Goal: Task Accomplishment & Management: Use online tool/utility

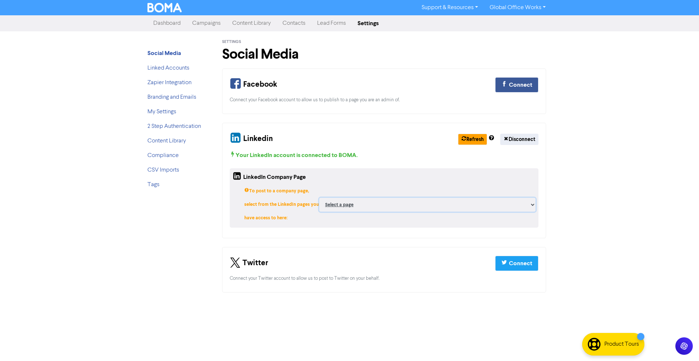
click at [390, 198] on select "Select a page REMBIZ - Bookkeeping, [GEOGRAPHIC_DATA], [GEOGRAPHIC_DATA], [GEOG…" at bounding box center [427, 205] width 216 height 14
select select "6448032"
click at [371, 198] on select "Select a page REMBIZ - Bookkeeping, [GEOGRAPHIC_DATA], [GEOGRAPHIC_DATA], [GEOG…" at bounding box center [427, 205] width 216 height 14
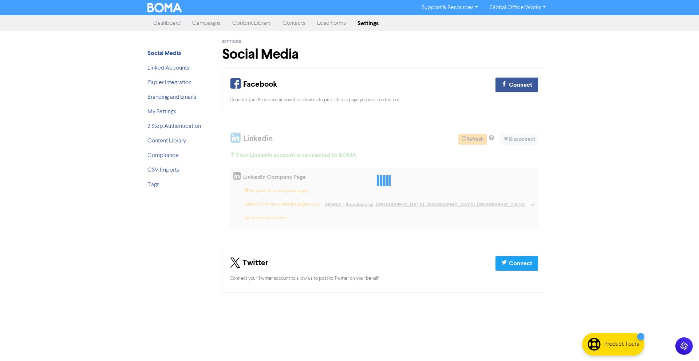
click at [570, 176] on div "Support & Resources Video Tutorials FAQ & Guides Marketing Education Global Off…" at bounding box center [349, 180] width 699 height 361
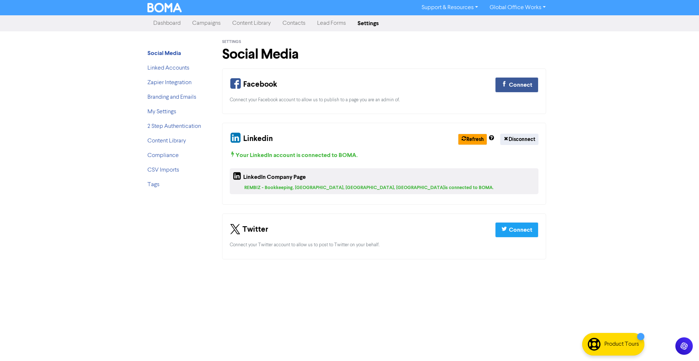
click at [78, 68] on div "Support & Resources Video Tutorials FAQ & Guides Marketing Education Global Off…" at bounding box center [349, 180] width 699 height 361
click at [303, 56] on h1 "Social Media" at bounding box center [384, 54] width 324 height 17
click at [184, 68] on link "Linked Accounts" at bounding box center [168, 68] width 42 height 6
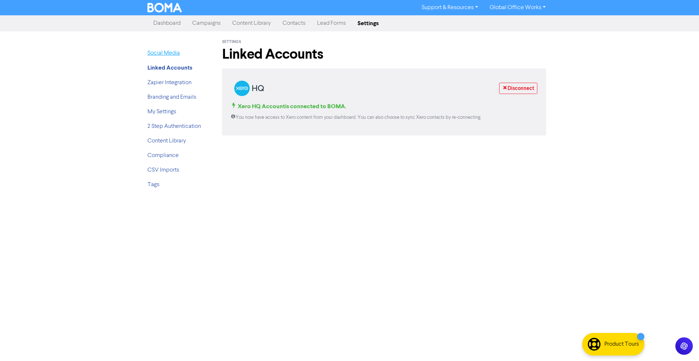
click at [179, 56] on link "Social Media" at bounding box center [163, 53] width 32 height 6
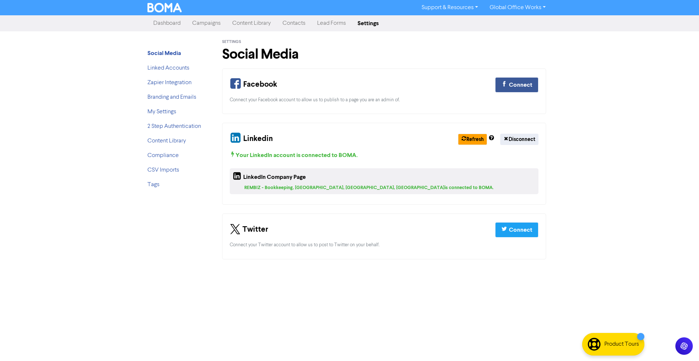
click at [168, 28] on link "Dashboard" at bounding box center [166, 23] width 39 height 15
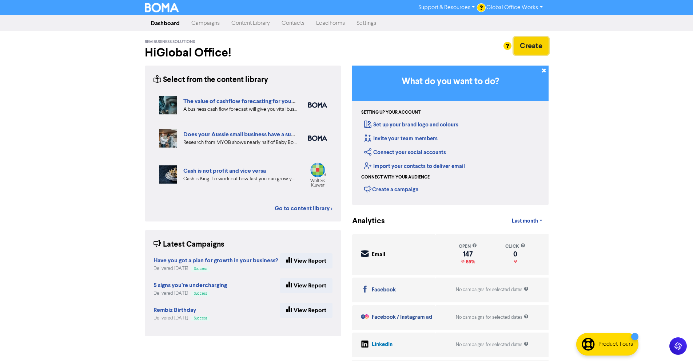
click at [544, 50] on button "Create" at bounding box center [531, 45] width 35 height 17
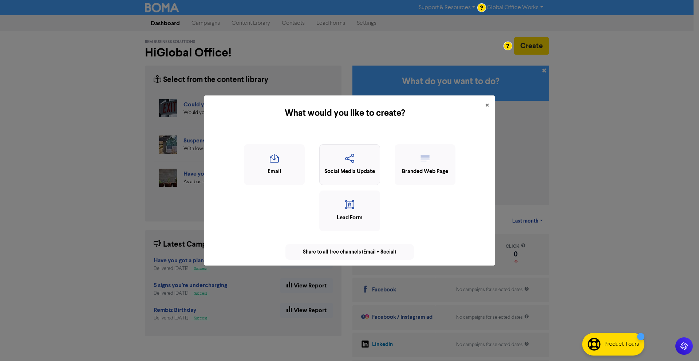
click at [348, 164] on icon "button" at bounding box center [349, 161] width 53 height 14
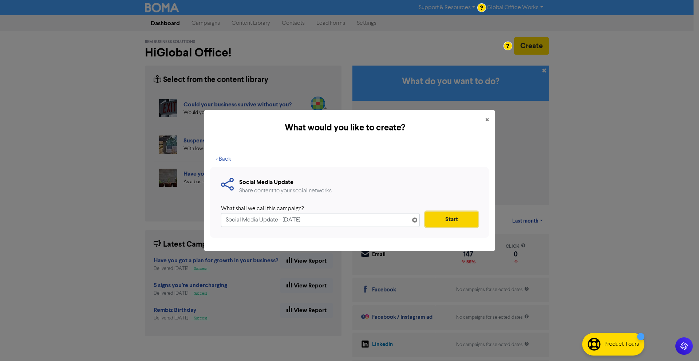
click at [446, 219] on button "Start" at bounding box center [451, 218] width 53 height 15
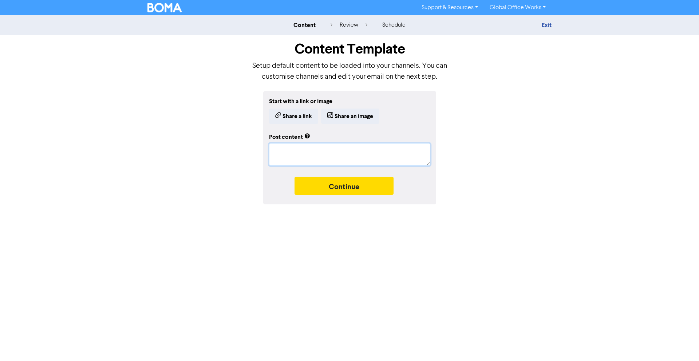
click at [327, 152] on textarea at bounding box center [349, 154] width 161 height 23
type textarea "x"
type textarea "xc"
type textarea "x"
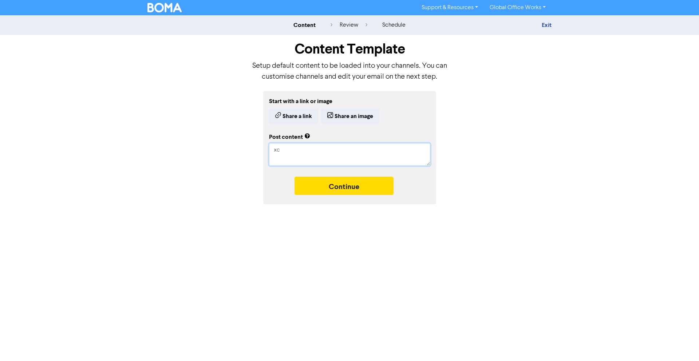
type textarea "xcz"
type textarea "x"
type textarea "xczd"
type textarea "x"
type textarea "xczdc"
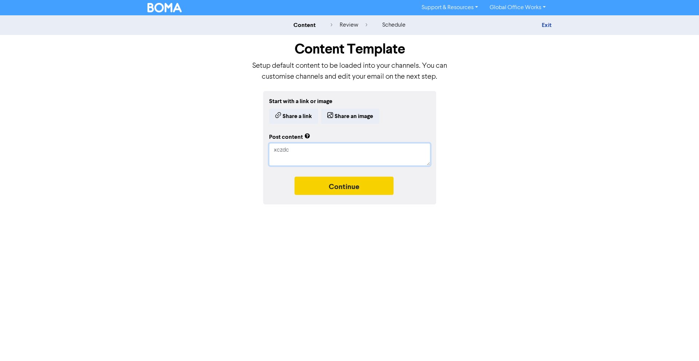
type textarea "x"
type textarea "xczdcs"
type textarea "x"
type textarea "xczdcsc"
click at [336, 184] on button "Continue" at bounding box center [343, 185] width 99 height 18
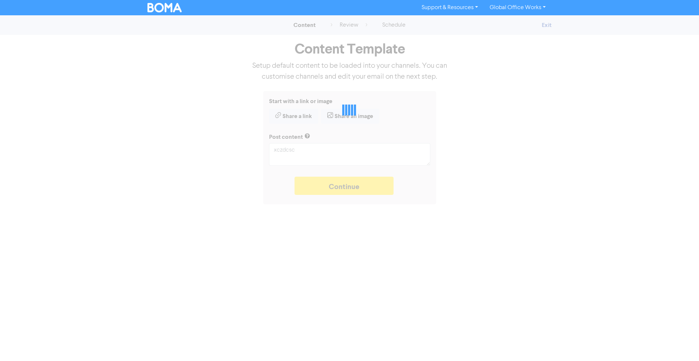
type textarea "x"
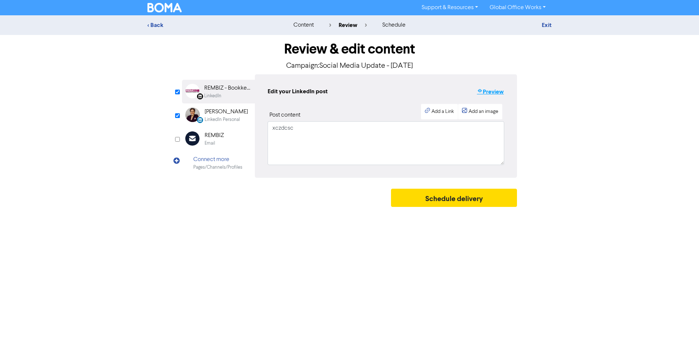
click at [492, 92] on button "Preview" at bounding box center [490, 91] width 28 height 9
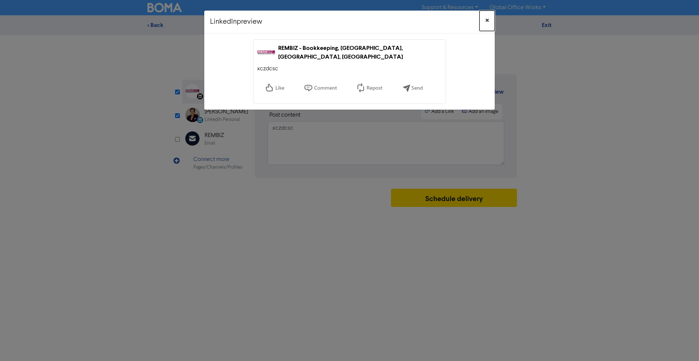
click at [484, 22] on button "×" at bounding box center [486, 21] width 15 height 20
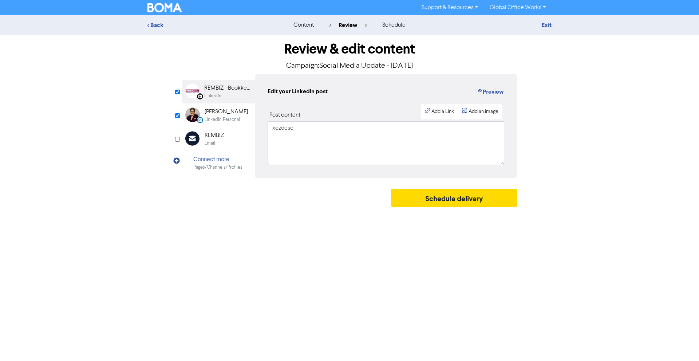
click at [180, 115] on div "Review & edit content Campaign: Social Media Update - [DATE] LinkedIn Page Crea…" at bounding box center [349, 122] width 346 height 175
click at [178, 114] on input "checkbox" at bounding box center [177, 115] width 5 height 5
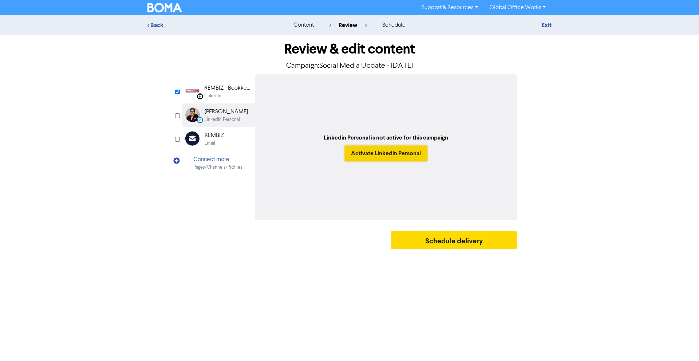
click at [396, 155] on button "Activate Linkedin Personal" at bounding box center [386, 153] width 82 height 15
checkbox input "true"
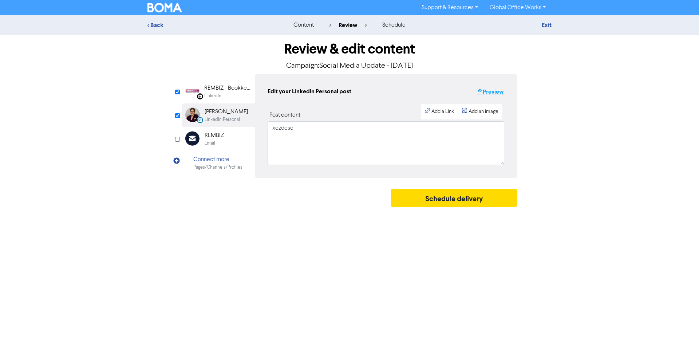
click at [491, 89] on button "Preview" at bounding box center [490, 91] width 28 height 9
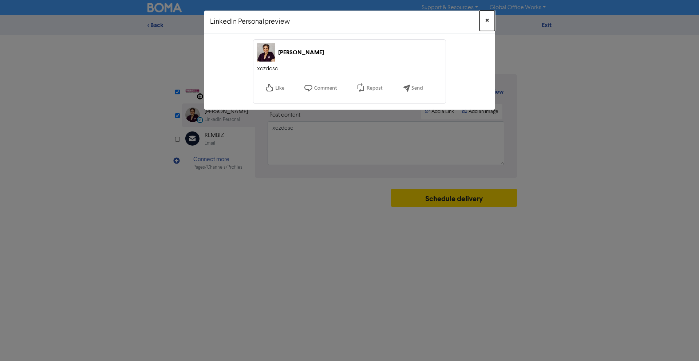
click at [487, 19] on span "×" at bounding box center [487, 20] width 4 height 11
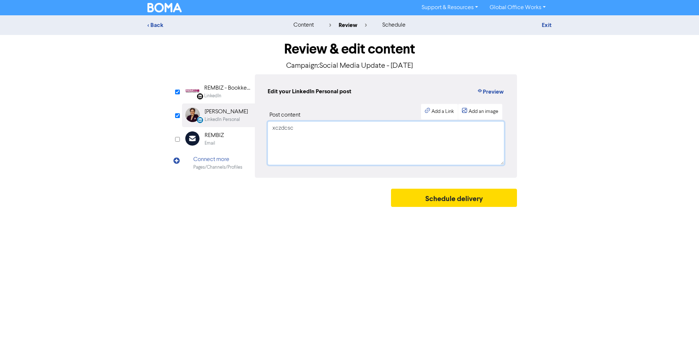
click at [305, 128] on textarea "xczdcsc" at bounding box center [385, 143] width 236 height 44
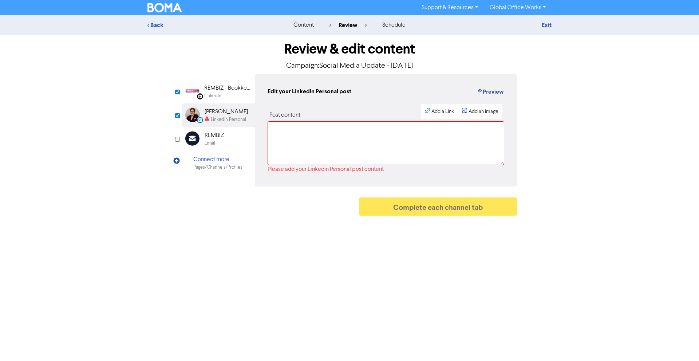
click at [259, 212] on div "Complete each channel tab" at bounding box center [349, 208] width 335 height 22
click at [216, 164] on div "Pages/Channels/Profiles" at bounding box center [217, 167] width 49 height 7
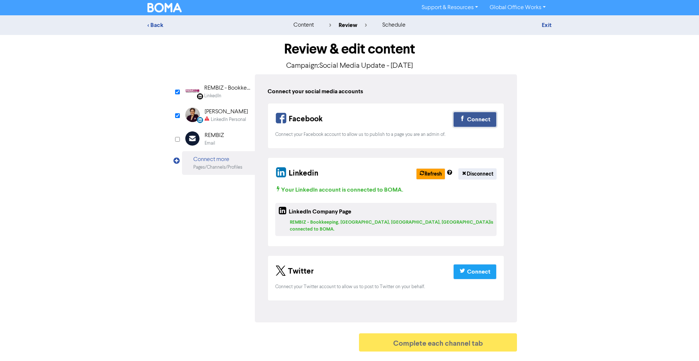
click at [468, 124] on div "Connect" at bounding box center [478, 119] width 23 height 9
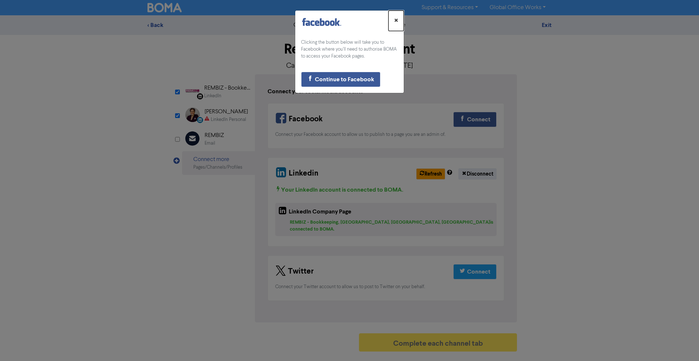
click at [395, 20] on span "×" at bounding box center [396, 20] width 4 height 11
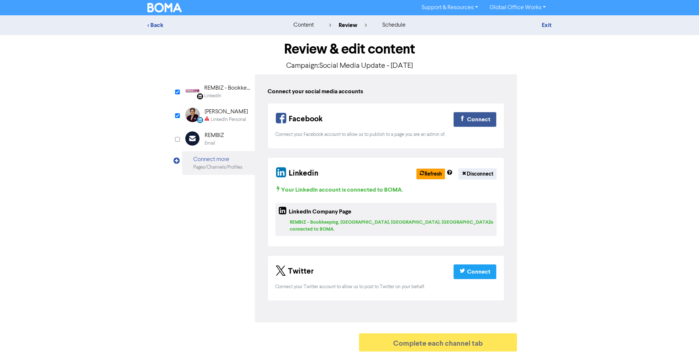
click at [87, 104] on div "< Back content review schedule Exit Review & edit content Campaign: Social Medi…" at bounding box center [349, 184] width 699 height 339
click at [207, 119] on icon at bounding box center [206, 119] width 5 height 7
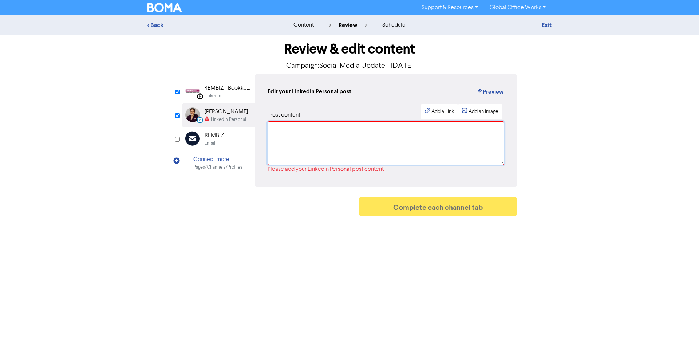
click at [305, 137] on textarea at bounding box center [385, 143] width 236 height 44
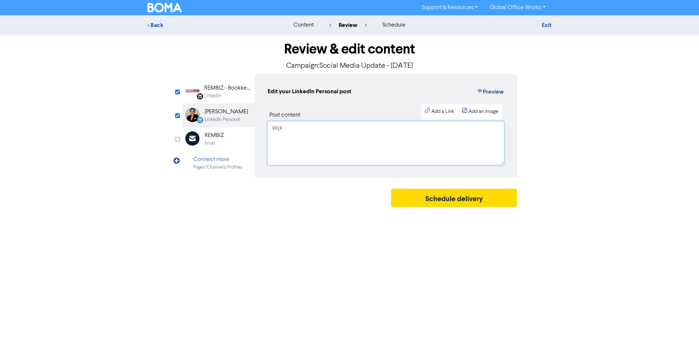
type textarea "kkjk"
drag, startPoint x: 547, startPoint y: 31, endPoint x: 550, endPoint y: 29, distance: 4.2
click at [547, 31] on div "< Back content review schedule Exit" at bounding box center [349, 25] width 699 height 20
click at [550, 29] on div "Exit" at bounding box center [487, 25] width 127 height 9
click at [548, 27] on link "Exit" at bounding box center [546, 24] width 10 height 7
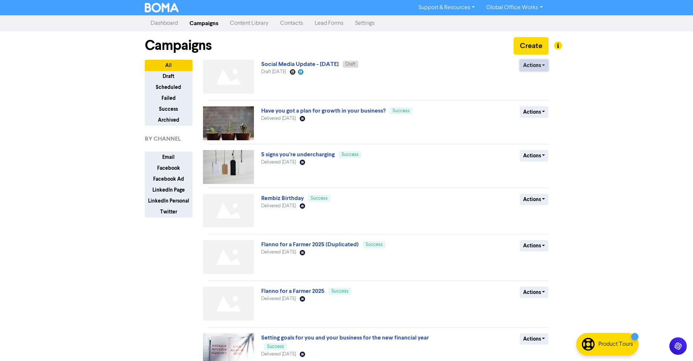
click at [542, 67] on button "Actions" at bounding box center [534, 65] width 29 height 11
click at [541, 83] on button "Delete" at bounding box center [548, 81] width 57 height 12
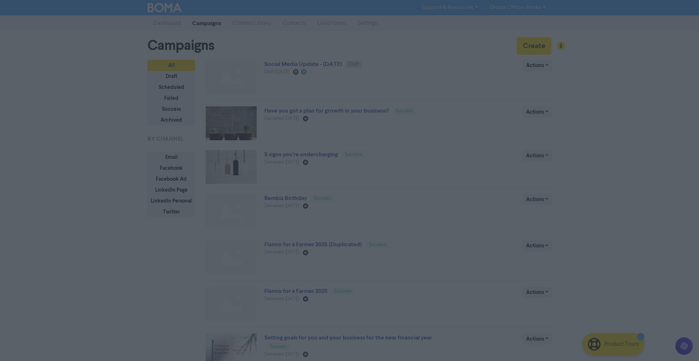
click at [325, 104] on button "ok" at bounding box center [318, 101] width 54 height 18
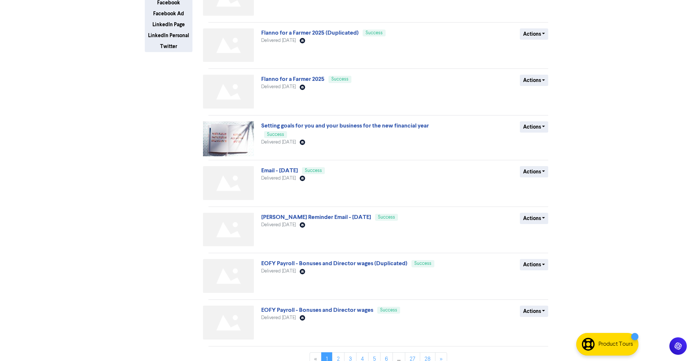
scroll to position [176, 0]
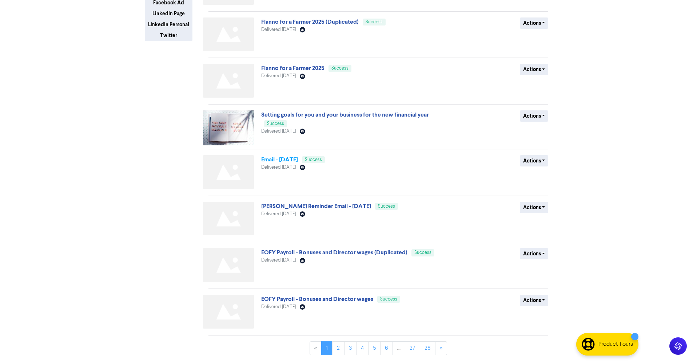
click at [298, 163] on link "Email - [DATE]" at bounding box center [279, 159] width 37 height 7
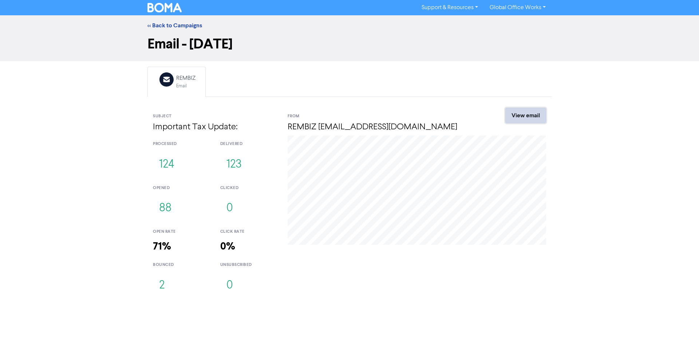
click at [521, 118] on link "View email" at bounding box center [525, 115] width 41 height 15
click at [164, 24] on link "<< Back to Campaigns" at bounding box center [174, 25] width 55 height 7
